Goal: Information Seeking & Learning: Learn about a topic

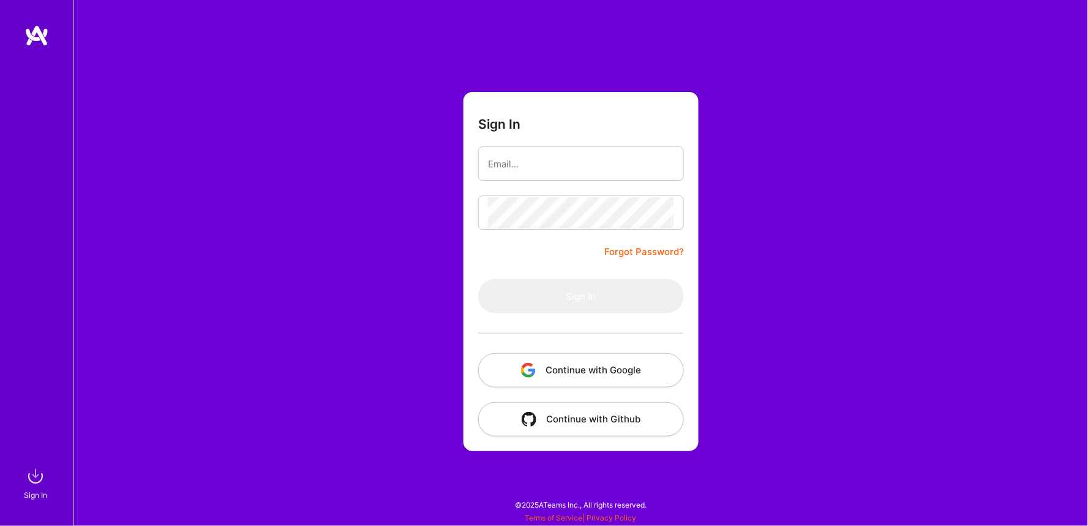
click at [579, 368] on button "Continue with Google" at bounding box center [581, 370] width 206 height 34
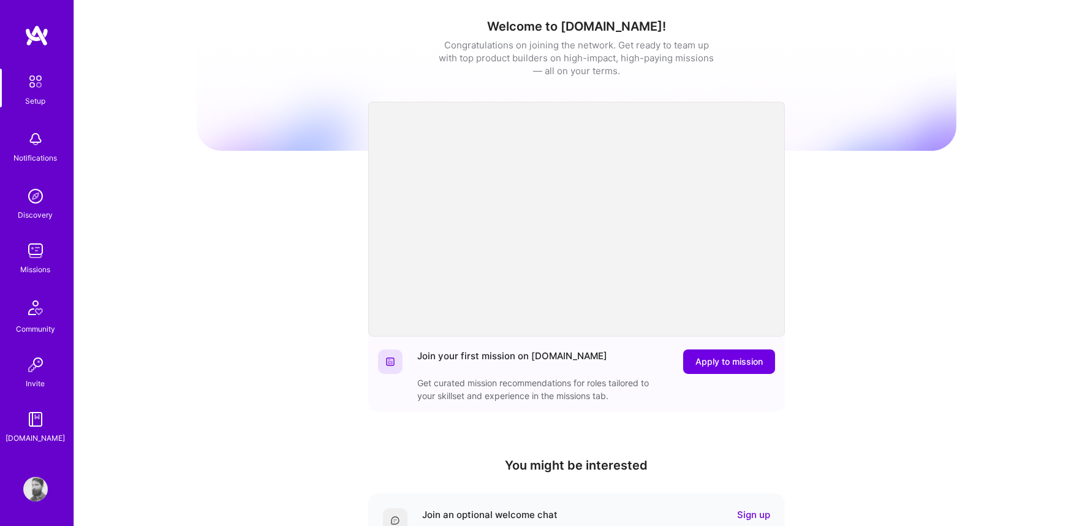
click at [29, 264] on div "Missions" at bounding box center [36, 269] width 30 height 13
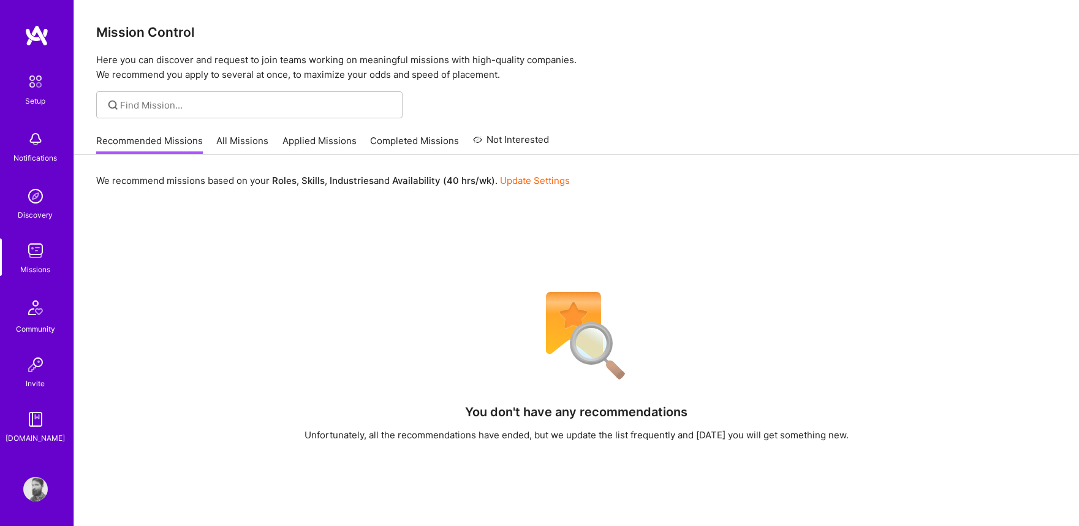
click at [243, 138] on link "All Missions" at bounding box center [243, 144] width 52 height 20
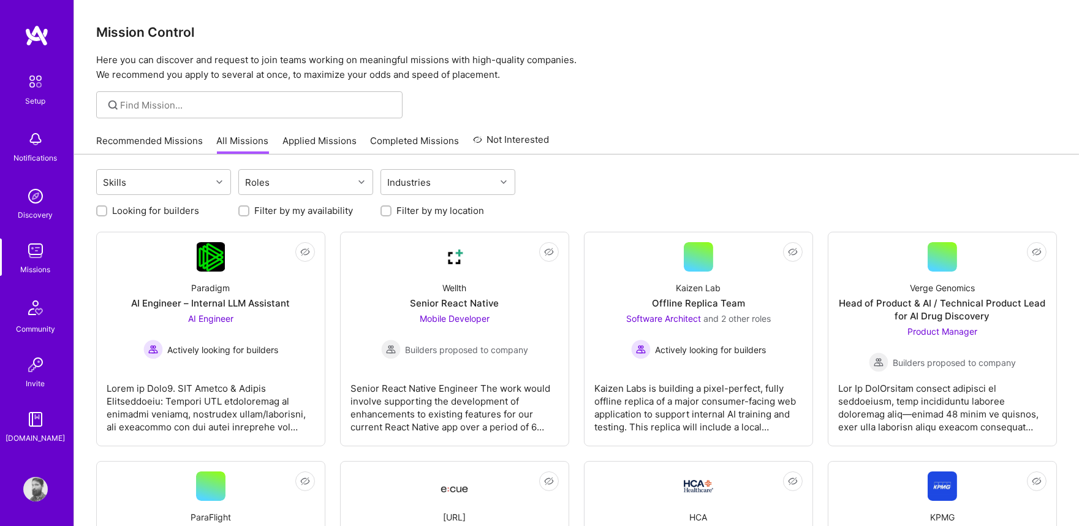
click at [304, 143] on link "Applied Missions" at bounding box center [319, 144] width 74 height 20
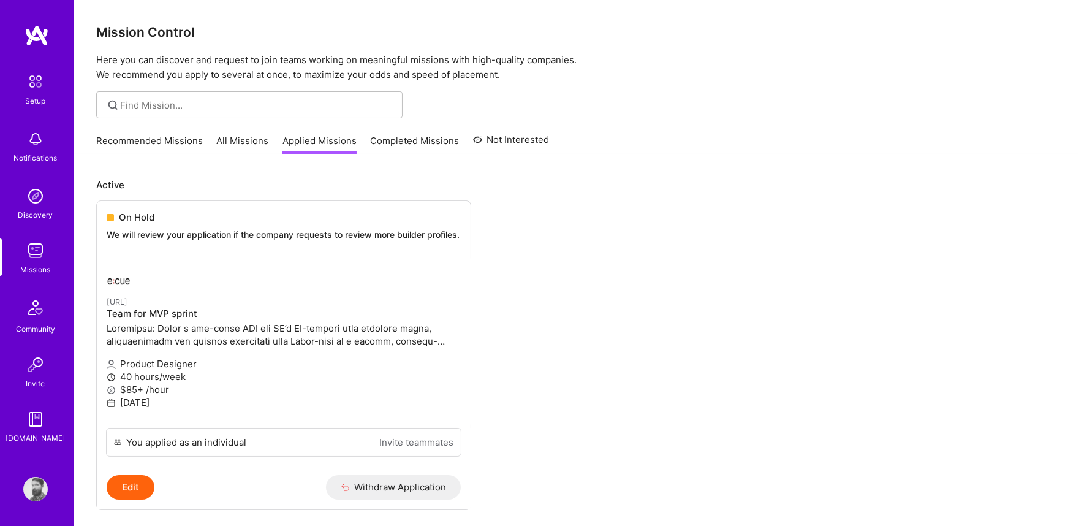
click at [236, 140] on link "All Missions" at bounding box center [243, 144] width 52 height 20
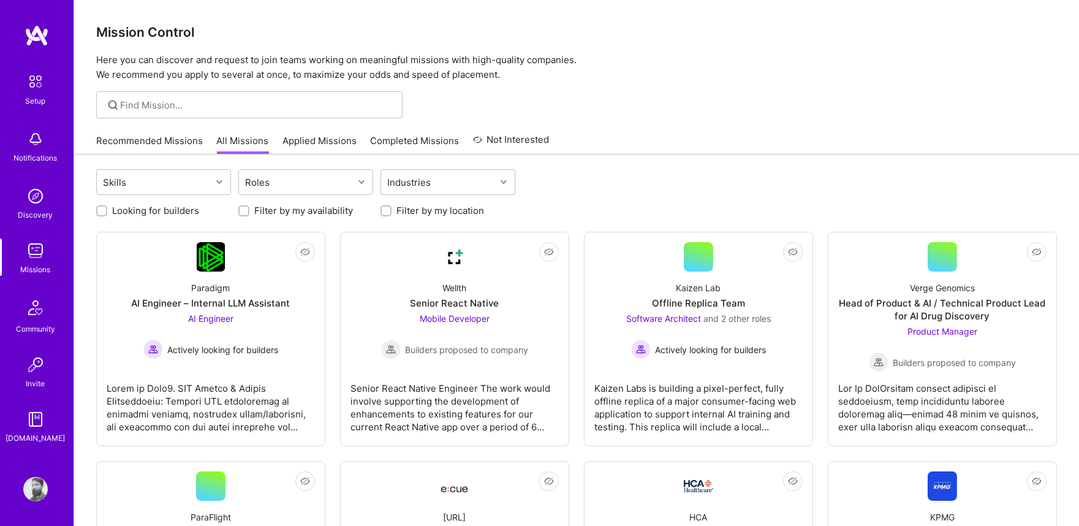
click at [169, 211] on label "Looking for builders" at bounding box center [155, 210] width 87 height 13
click at [107, 211] on input "Looking for builders" at bounding box center [103, 211] width 9 height 9
checkbox input "true"
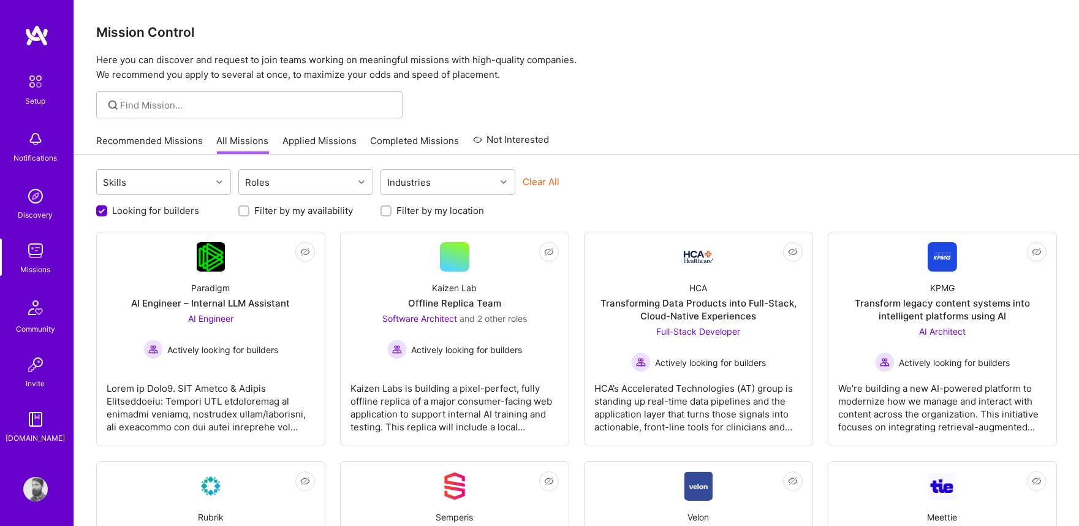
click at [278, 212] on label "Filter by my availability" at bounding box center [303, 210] width 99 height 13
click at [249, 212] on input "Filter by my availability" at bounding box center [245, 211] width 9 height 9
checkbox input "true"
click at [415, 208] on label "Filter by my location" at bounding box center [440, 210] width 88 height 13
click at [391, 208] on input "Filter by my location" at bounding box center [387, 211] width 9 height 9
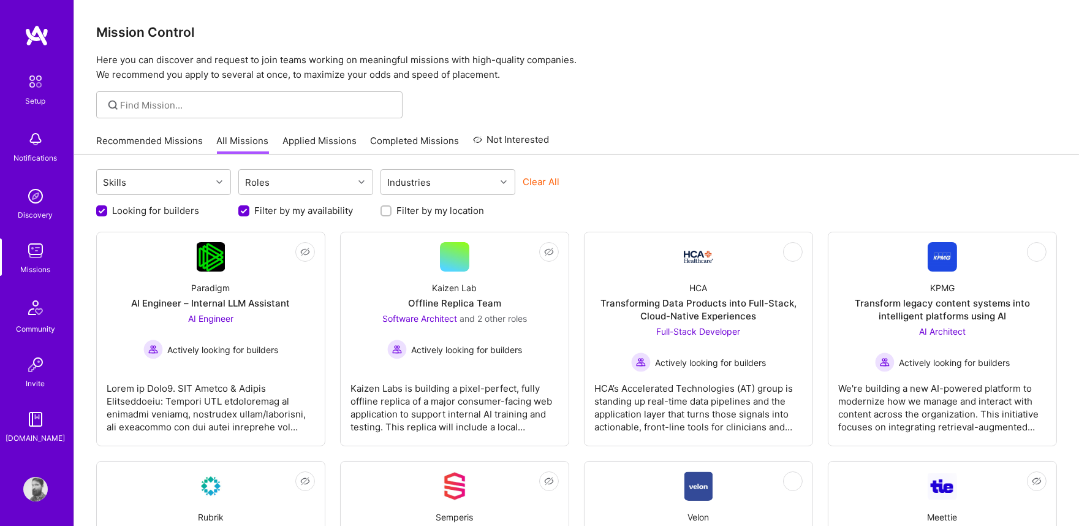
checkbox input "true"
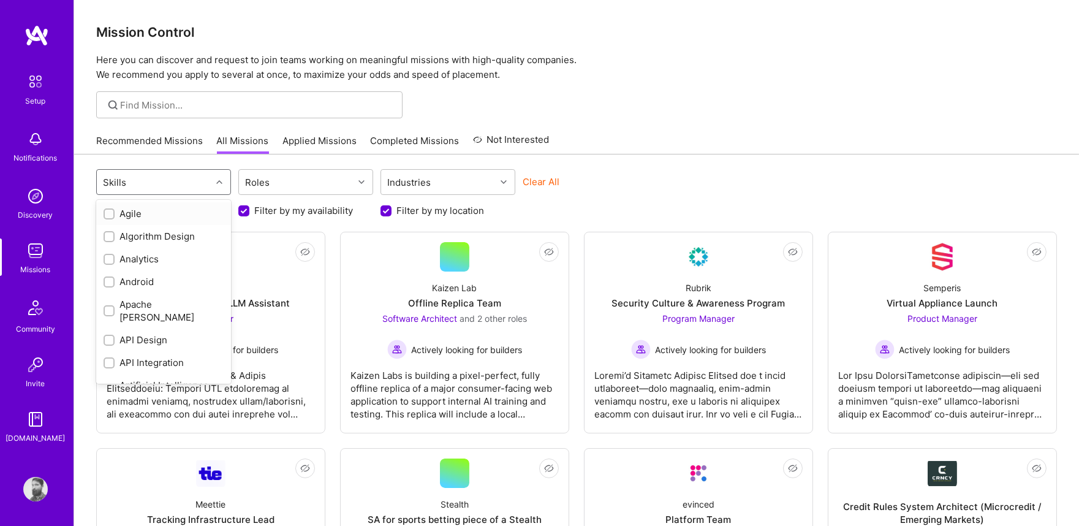
click at [203, 184] on div "Skills" at bounding box center [154, 182] width 115 height 25
click at [178, 300] on div "Product Design" at bounding box center [164, 306] width 120 height 13
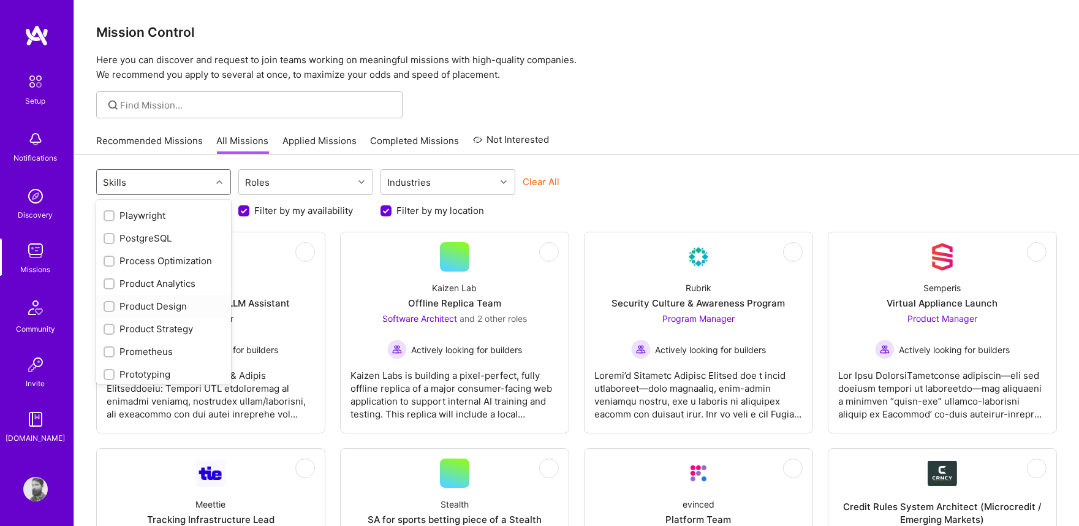
checkbox input "true"
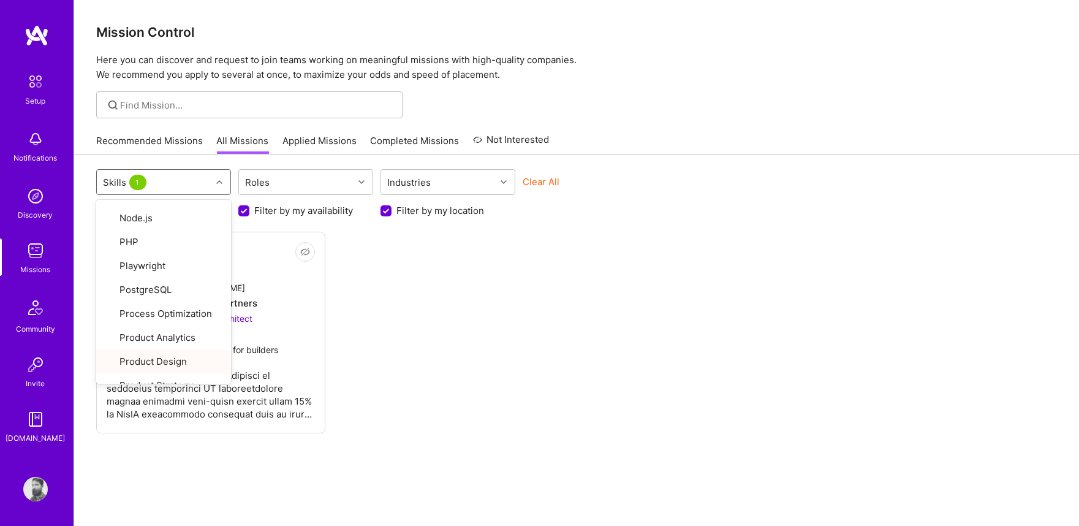
click at [518, 312] on div "Not Interested [DOMAIN_NAME] AI Solutions Partners 4x Solution Architect Active…" at bounding box center [576, 333] width 960 height 202
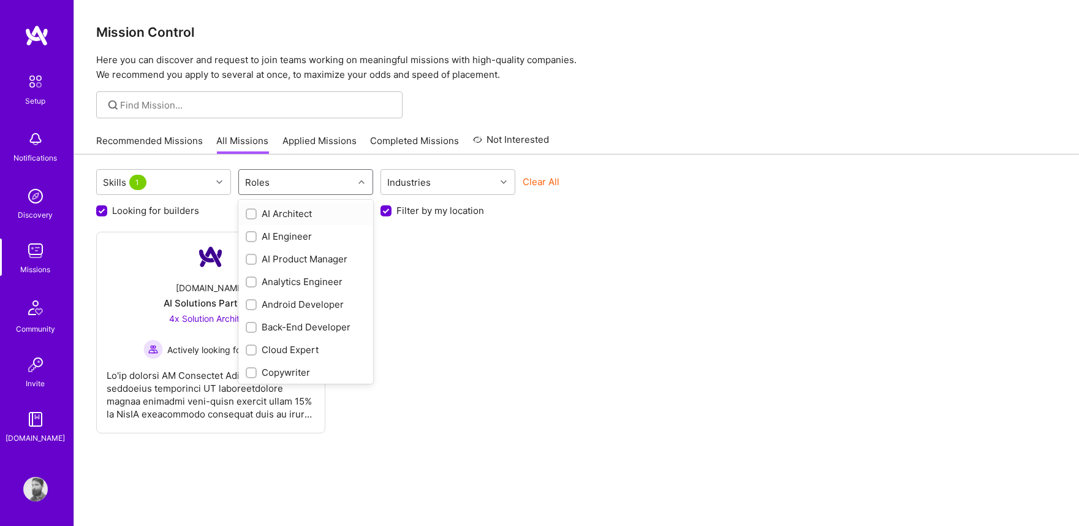
click at [361, 180] on icon at bounding box center [361, 182] width 6 height 6
click at [334, 206] on div "Product Designer" at bounding box center [306, 203] width 120 height 13
checkbox input "true"
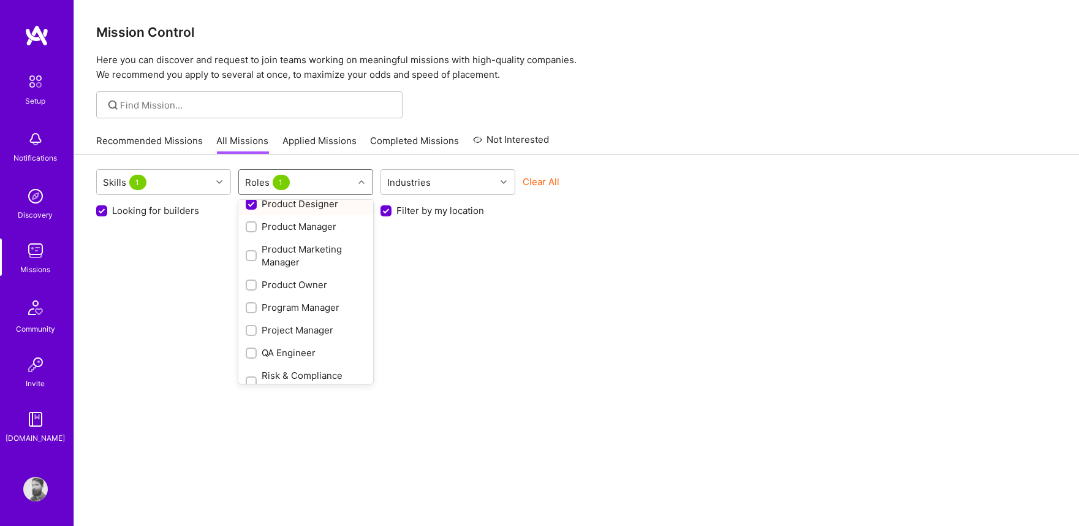
scroll to position [543, 0]
